Goal: Task Accomplishment & Management: Complete application form

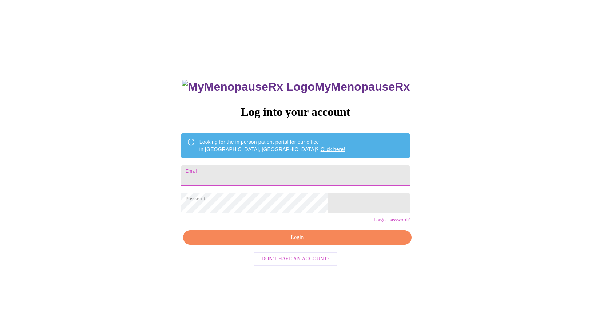
drag, startPoint x: 274, startPoint y: 172, endPoint x: 274, endPoint y: 177, distance: 5.5
click at [274, 172] on input "Email" at bounding box center [295, 175] width 228 height 20
type input "[PERSON_NAME][EMAIL_ADDRESS][PERSON_NAME][DOMAIN_NAME]"
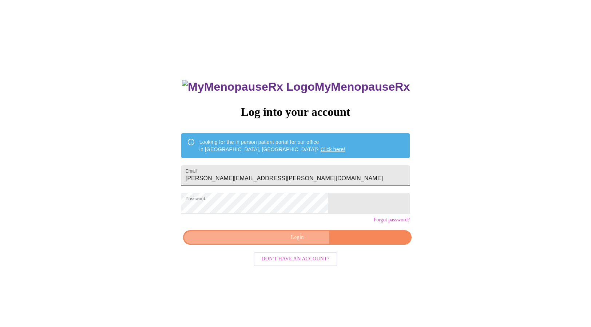
click at [263, 242] on span "Login" at bounding box center [297, 237] width 212 height 9
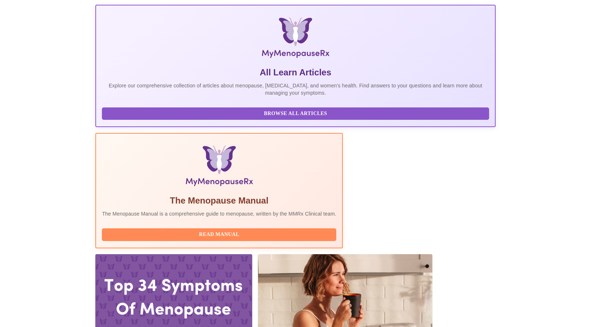
scroll to position [145, 0]
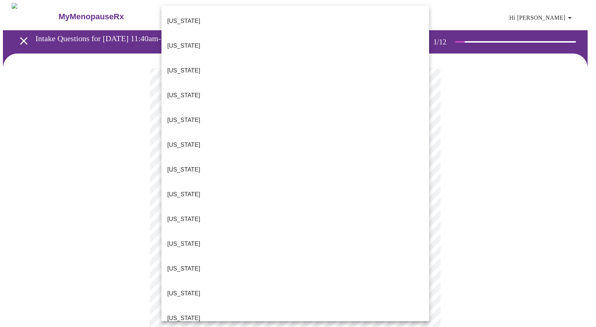
click at [183, 314] on p "[US_STATE]" at bounding box center [183, 318] width 33 height 9
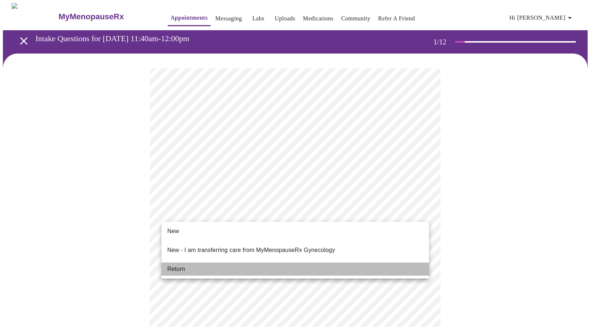
click at [185, 263] on li "Return" at bounding box center [295, 268] width 268 height 13
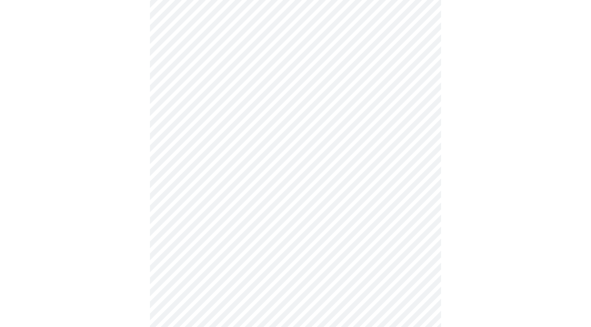
scroll to position [218, 0]
click at [282, 172] on body "MyMenopauseRx Appointments Messaging Labs Uploads Medications Community Refer a…" at bounding box center [298, 231] width 590 height 893
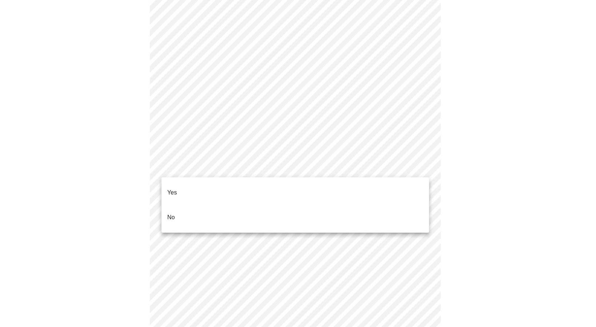
click at [282, 172] on div at bounding box center [298, 163] width 596 height 327
click at [282, 172] on body "MyMenopauseRx Appointments Messaging Labs Uploads Medications Community Refer a…" at bounding box center [298, 231] width 590 height 893
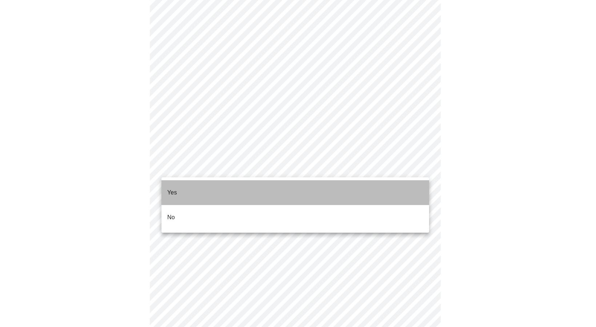
click at [274, 192] on li "Yes" at bounding box center [295, 192] width 268 height 25
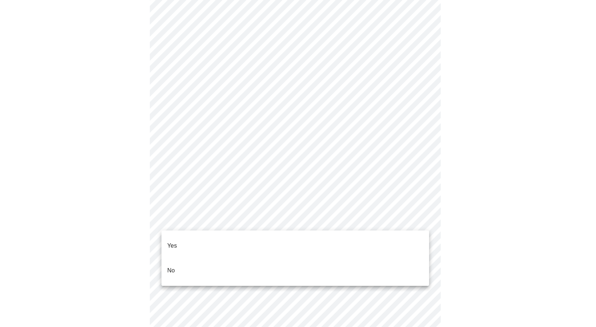
click at [252, 223] on body "MyMenopauseRx Appointments Messaging Labs Uploads Medications Community Refer a…" at bounding box center [298, 229] width 590 height 889
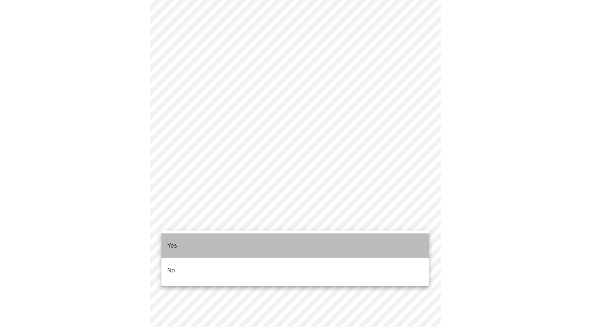
click at [246, 235] on li "Yes" at bounding box center [295, 245] width 268 height 25
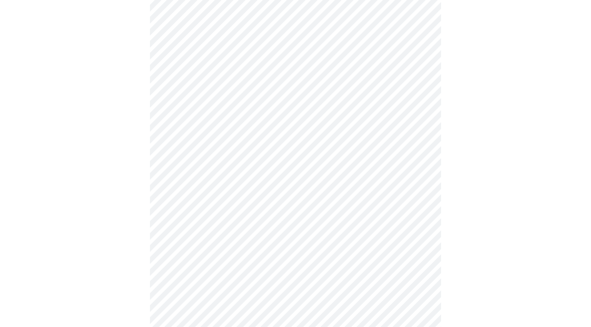
scroll to position [364, 0]
click at [272, 177] on body "MyMenopauseRx Appointments Messaging Labs Uploads Medications Community Refer a…" at bounding box center [298, 81] width 590 height 884
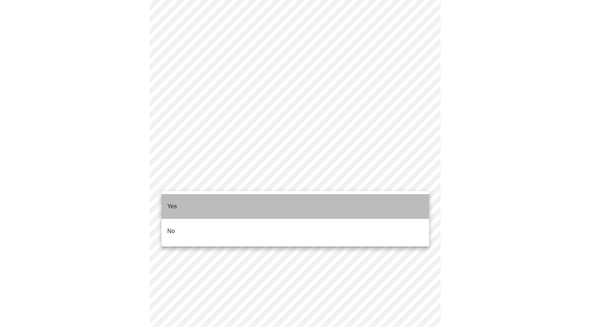
click at [268, 199] on li "Yes" at bounding box center [295, 206] width 268 height 25
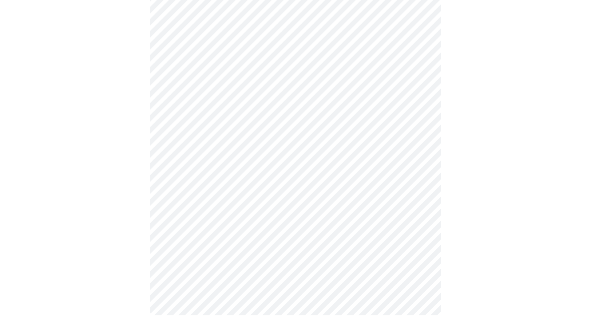
scroll to position [0, 0]
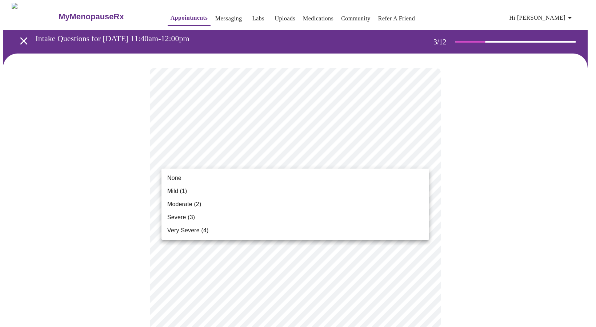
click at [288, 184] on li "None" at bounding box center [295, 177] width 268 height 13
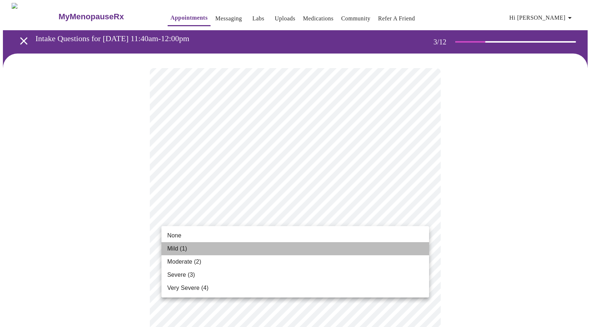
click at [275, 248] on li "Mild (1)" at bounding box center [295, 248] width 268 height 13
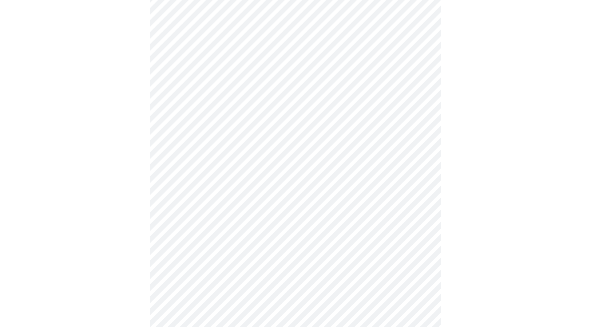
scroll to position [73, 0]
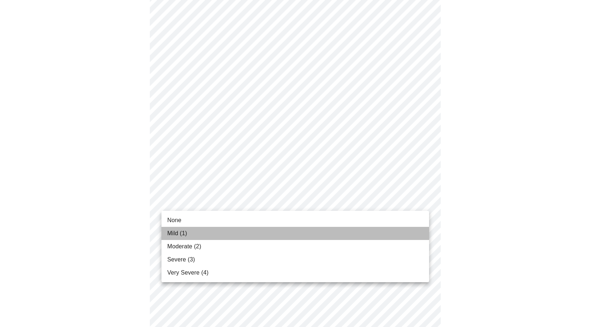
click at [261, 230] on li "Mild (1)" at bounding box center [295, 233] width 268 height 13
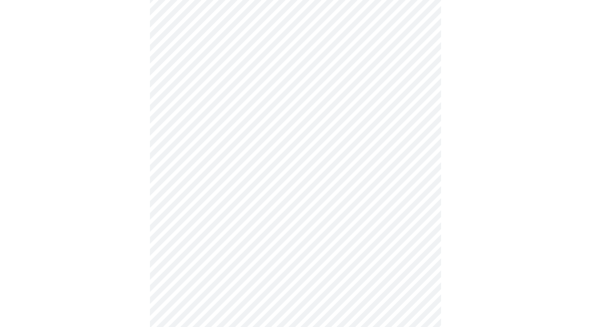
scroll to position [145, 0]
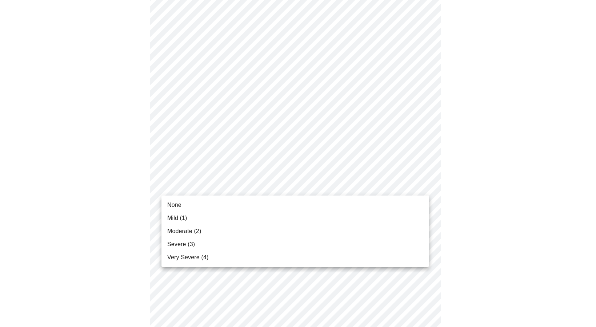
click at [263, 189] on body "MyMenopauseRx Appointments Messaging Labs Uploads Medications Community Refer a…" at bounding box center [298, 325] width 590 height 937
click at [262, 223] on li "Mild (1)" at bounding box center [295, 217] width 268 height 13
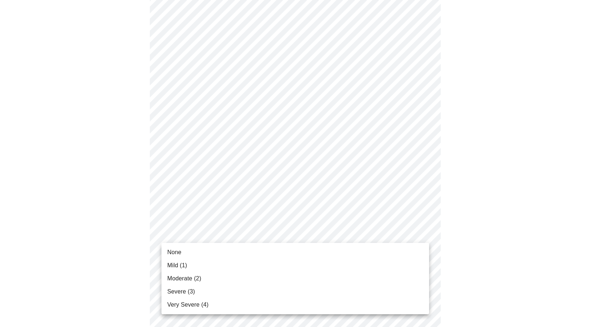
click at [259, 232] on body "MyMenopauseRx Appointments Messaging Labs Uploads Medications Community Refer a…" at bounding box center [298, 320] width 590 height 927
click at [252, 273] on li "Moderate (2)" at bounding box center [295, 278] width 268 height 13
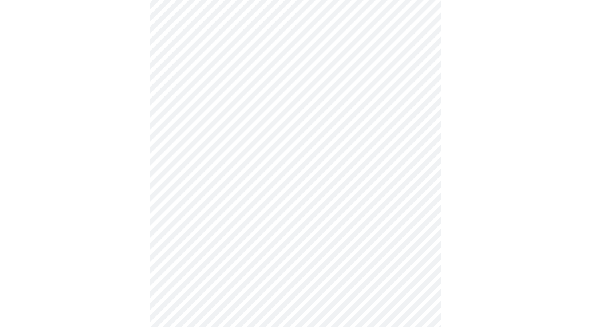
scroll to position [255, 0]
click at [251, 171] on body "MyMenopauseRx Appointments Messaging Labs Uploads Medications Community Refer a…" at bounding box center [298, 206] width 590 height 917
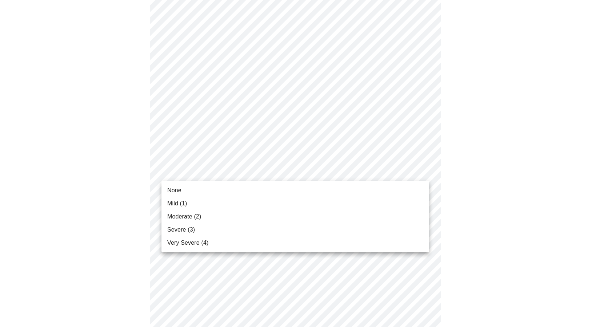
click at [239, 216] on li "Moderate (2)" at bounding box center [295, 216] width 268 height 13
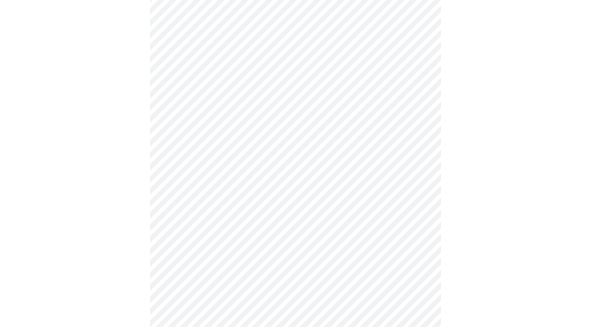
scroll to position [327, 0]
click at [266, 156] on body "MyMenopauseRx Appointments Messaging Labs Uploads Medications Community Refer a…" at bounding box center [298, 129] width 590 height 906
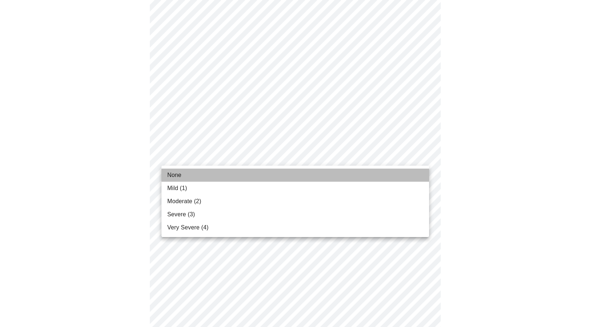
click at [253, 178] on li "None" at bounding box center [295, 174] width 268 height 13
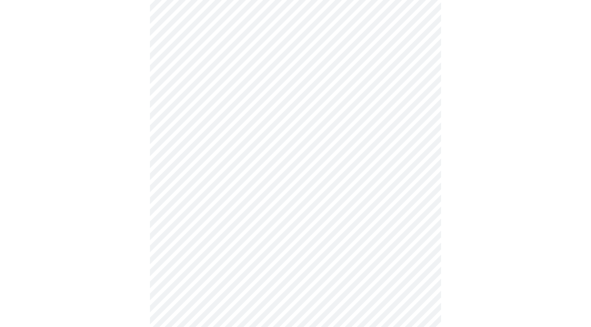
scroll to position [364, 0]
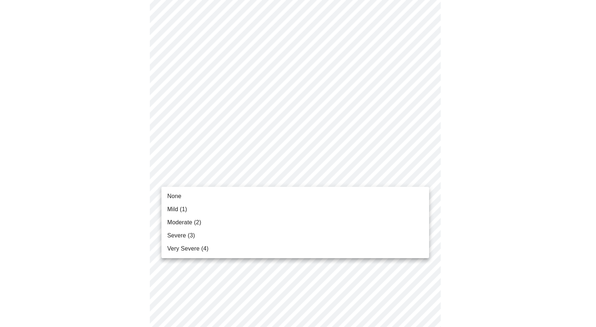
click at [255, 177] on body "MyMenopauseRx Appointments Messaging Labs Uploads Medications Community Refer a…" at bounding box center [298, 87] width 590 height 896
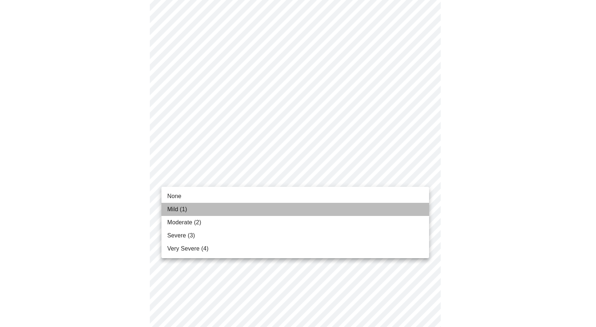
click at [255, 211] on li "Mild (1)" at bounding box center [295, 209] width 268 height 13
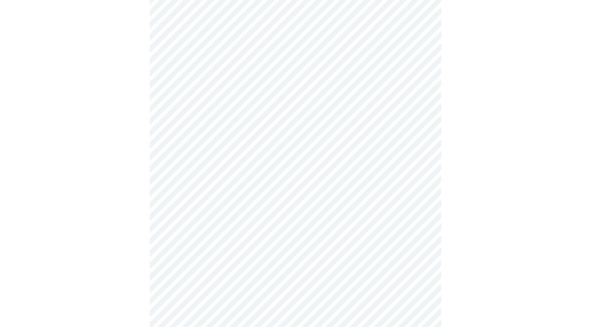
scroll to position [436, 0]
click at [262, 162] on body "MyMenopauseRx Appointments Messaging Labs Uploads Medications Community Refer a…" at bounding box center [295, 9] width 585 height 886
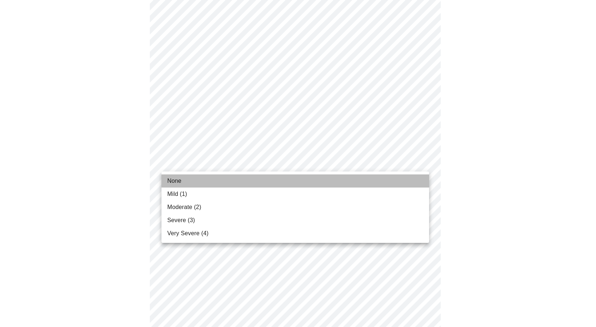
click at [254, 179] on li "None" at bounding box center [295, 180] width 268 height 13
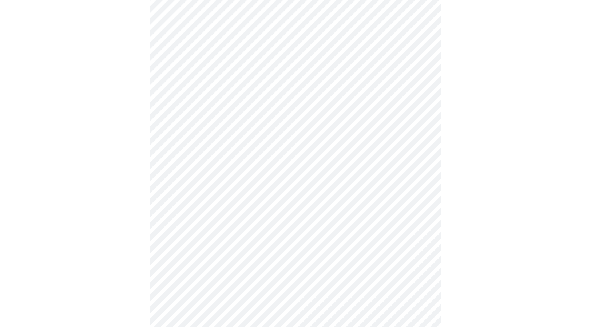
scroll to position [509, 0]
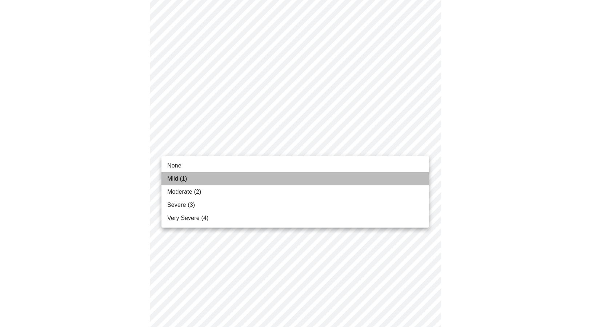
click at [256, 178] on li "Mild (1)" at bounding box center [295, 178] width 268 height 13
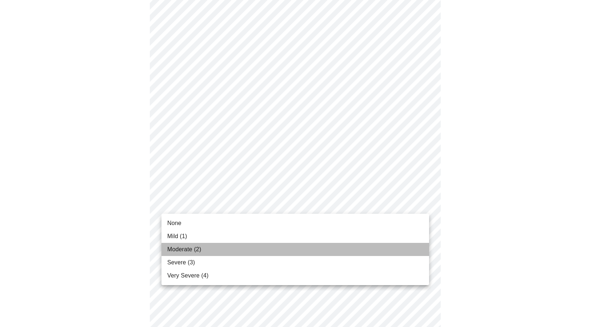
click at [236, 248] on li "Moderate (2)" at bounding box center [295, 249] width 268 height 13
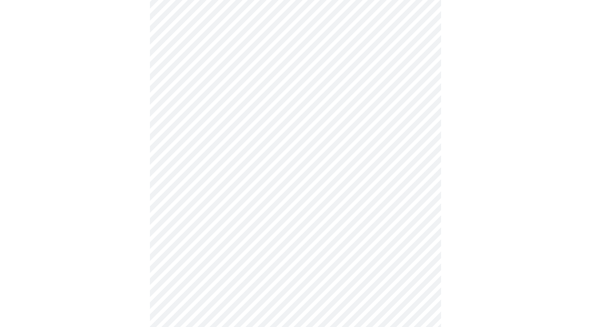
scroll to position [291, 0]
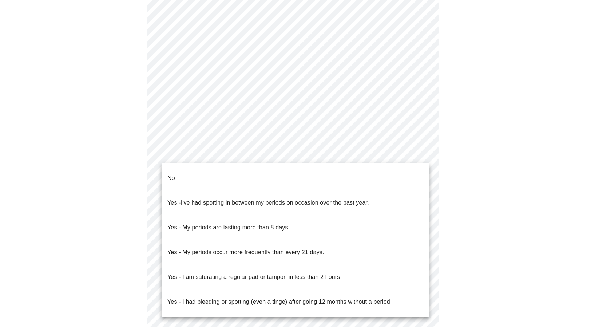
click at [231, 161] on body "MyMenopauseRx Appointments Messaging Labs Uploads Medications Community Refer a…" at bounding box center [295, 71] width 585 height 718
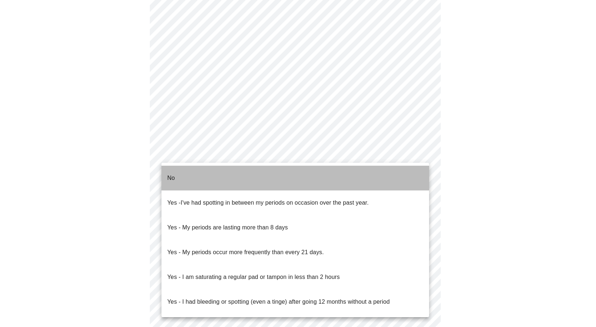
click at [234, 181] on li "No" at bounding box center [295, 177] width 268 height 25
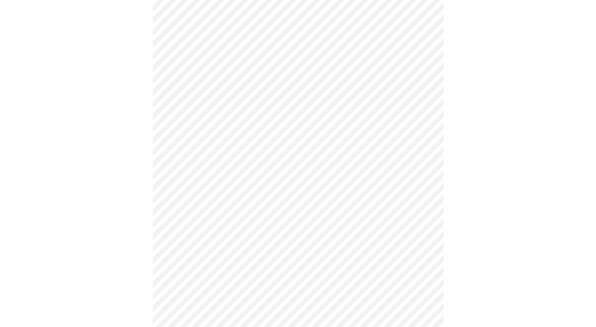
click at [233, 209] on body "MyMenopauseRx Appointments Messaging Labs Uploads Medications Community Refer a…" at bounding box center [298, 69] width 590 height 714
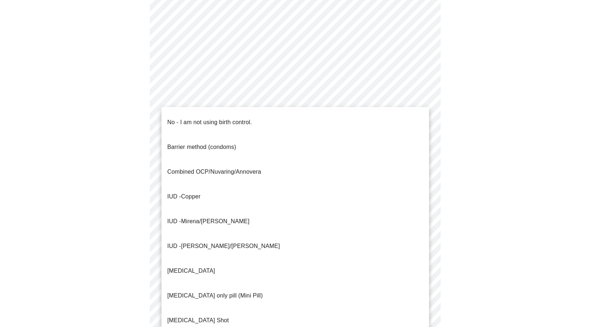
click at [227, 118] on p "No - I am not using birth control." at bounding box center [209, 122] width 85 height 9
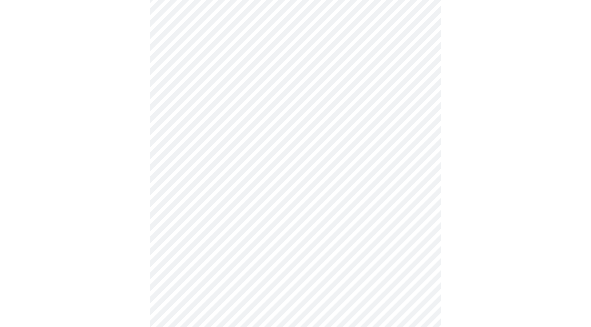
scroll to position [364, 0]
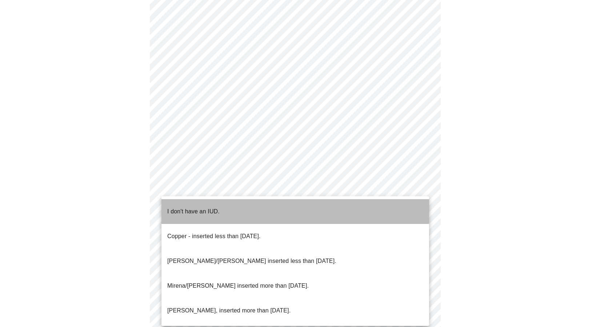
click at [259, 200] on li "I don't have an IUD." at bounding box center [295, 211] width 268 height 25
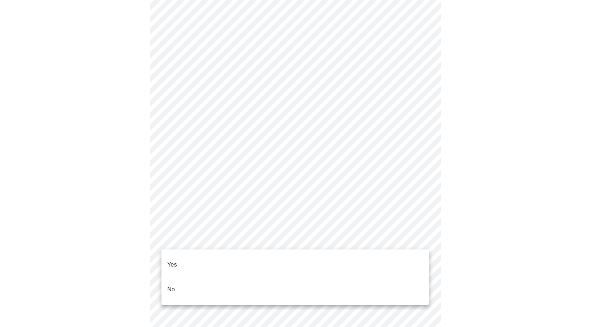
click at [229, 268] on li "Yes" at bounding box center [295, 264] width 268 height 25
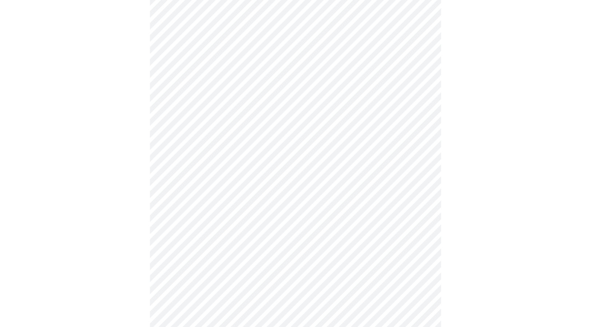
scroll to position [1881, 0]
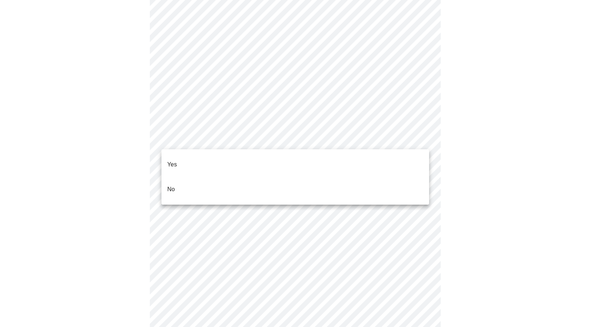
click at [280, 177] on li "No" at bounding box center [295, 189] width 268 height 25
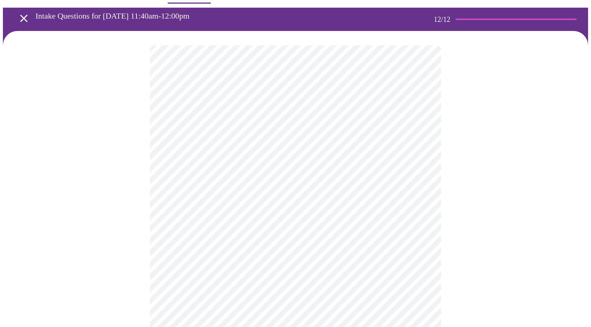
scroll to position [0, 0]
